Goal: Check status: Check status

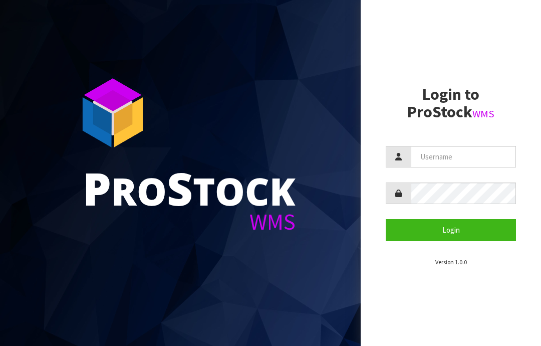
click at [440, 156] on input "text" at bounding box center [463, 157] width 105 height 22
type input "JGBIMPORTS"
click at [455, 230] on button "Login" at bounding box center [451, 230] width 130 height 22
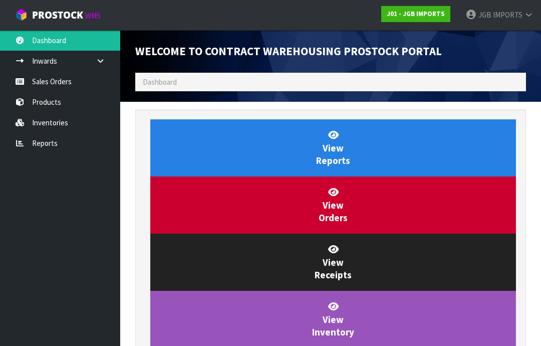
scroll to position [590, 406]
click at [52, 81] on link "Sales Orders" at bounding box center [60, 81] width 120 height 21
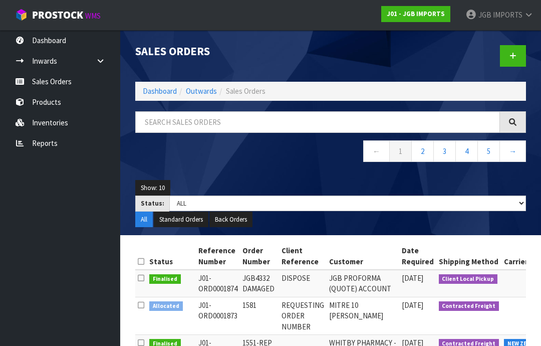
click at [424, 150] on link "2" at bounding box center [422, 151] width 23 height 22
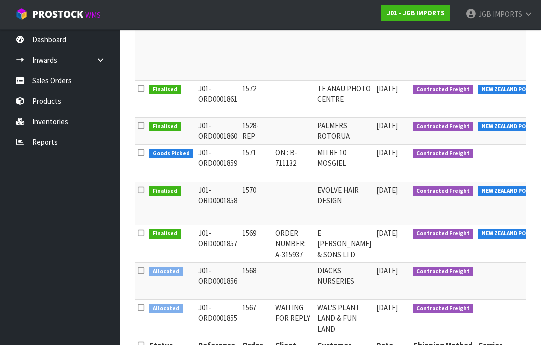
scroll to position [378, 0]
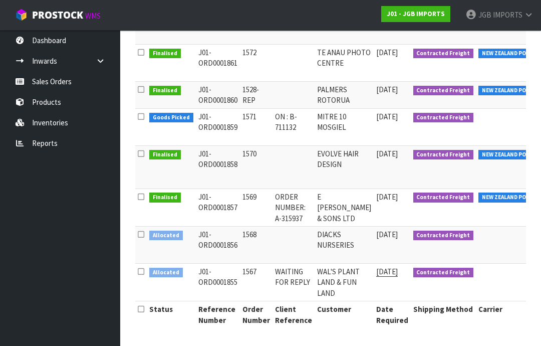
click at [326, 274] on td "WAL'S PLANT LAND & FUN LAND" at bounding box center [344, 282] width 59 height 38
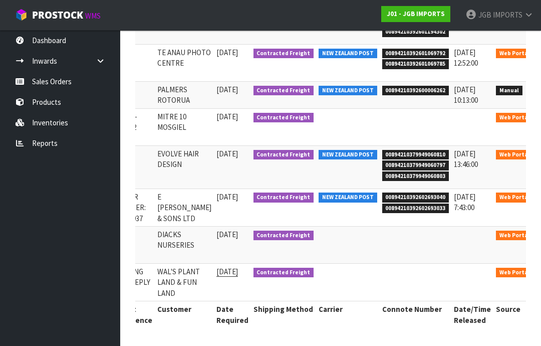
scroll to position [0, 159]
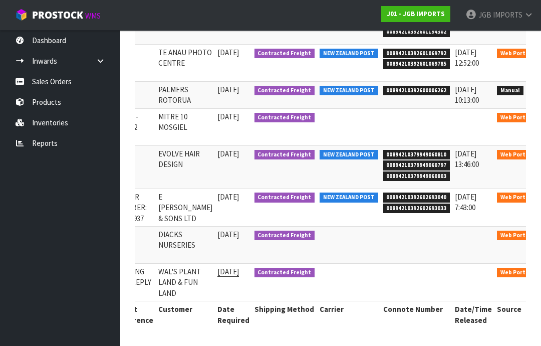
click at [540, 266] on link at bounding box center [550, 274] width 19 height 16
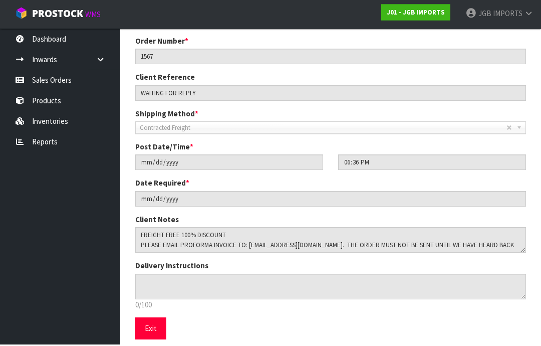
scroll to position [140, 0]
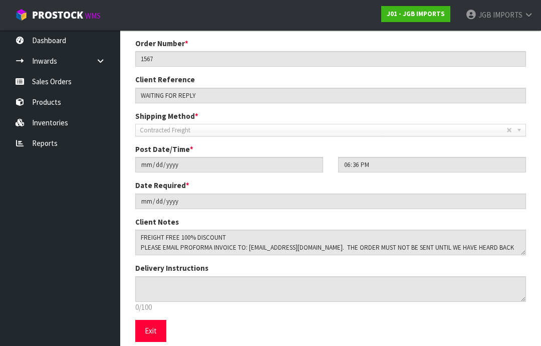
click at [153, 330] on button "Exit" at bounding box center [150, 331] width 31 height 22
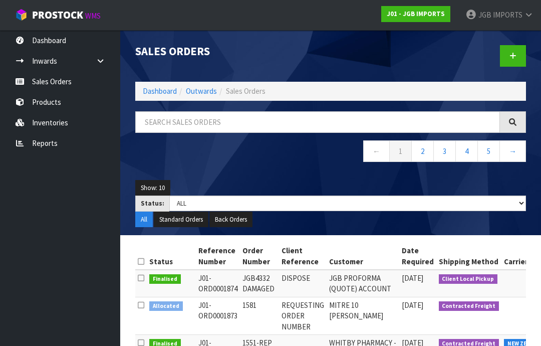
click at [520, 13] on span "IMPORTS" at bounding box center [508, 15] width 30 height 10
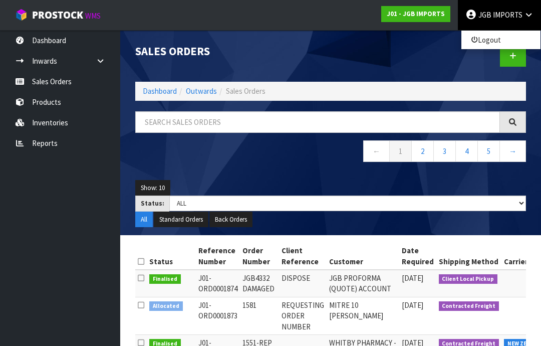
click at [493, 44] on link "Logout" at bounding box center [500, 40] width 79 height 14
